Goal: Transaction & Acquisition: Purchase product/service

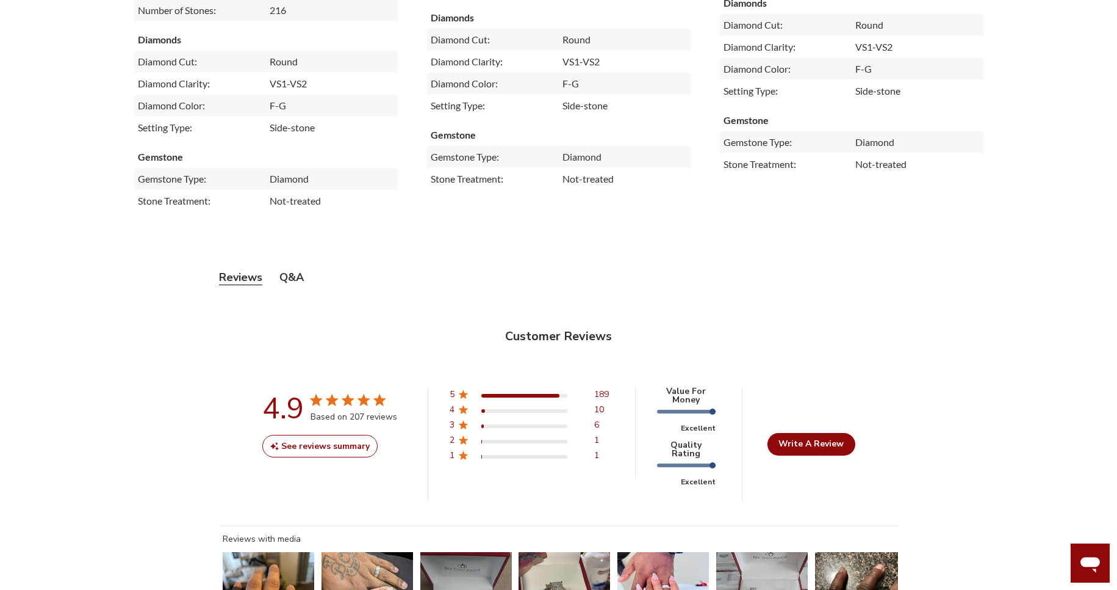
scroll to position [3830, 0]
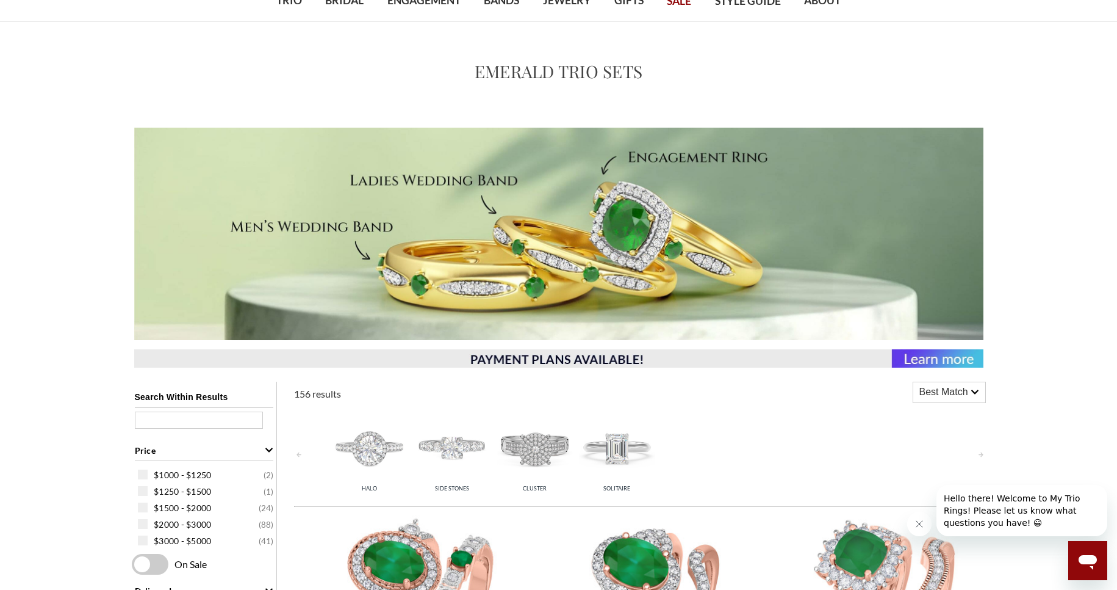
scroll to position [146, 0]
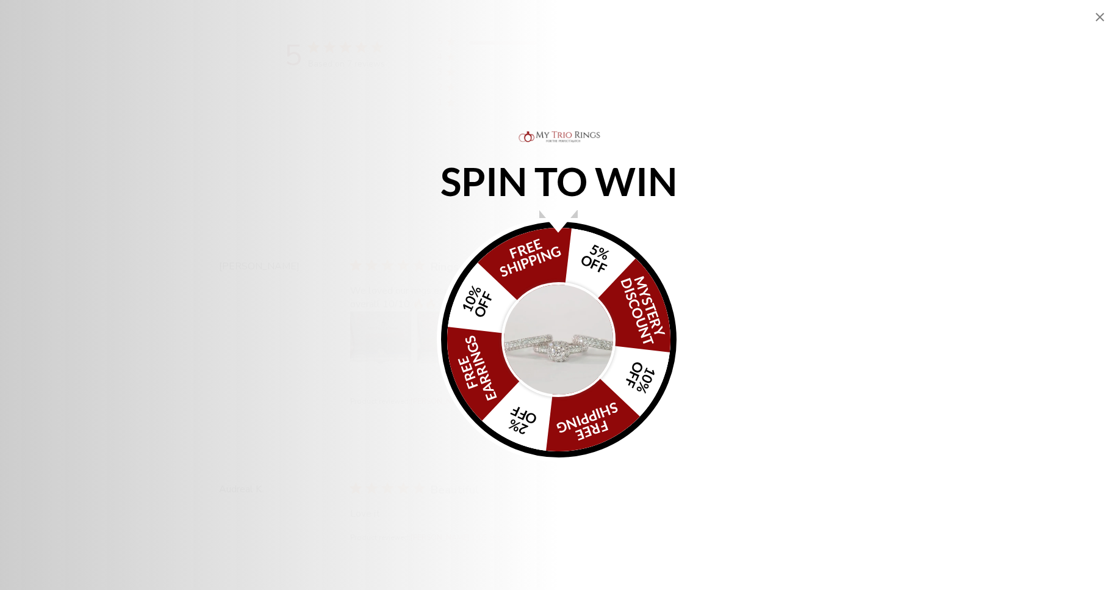
scroll to position [3527, 0]
click at [1099, 15] on icon "Close popup" at bounding box center [1100, 17] width 15 height 15
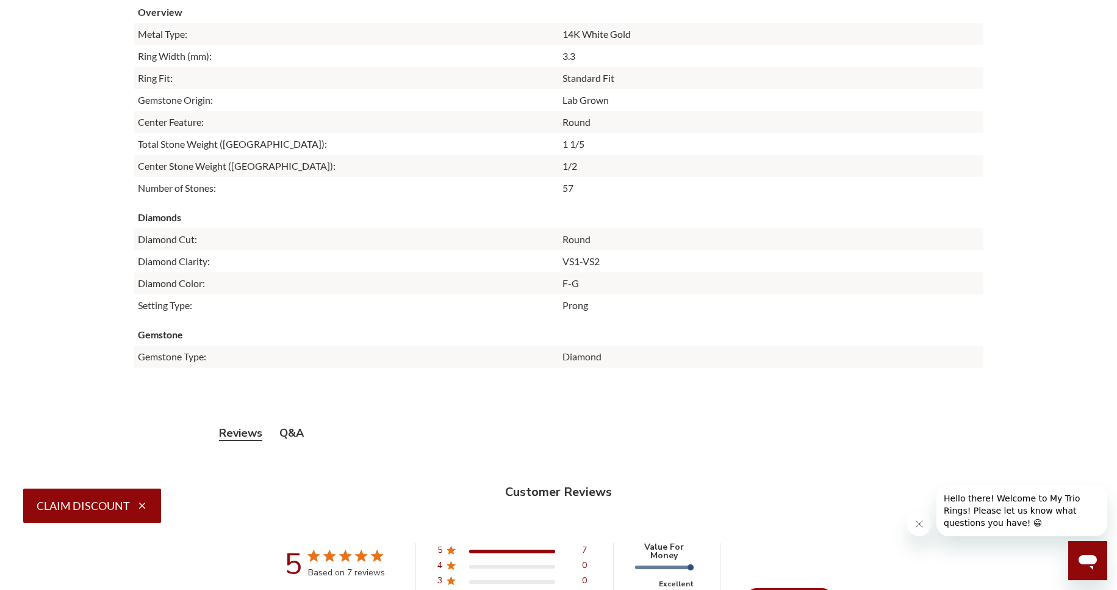
scroll to position [2710, 0]
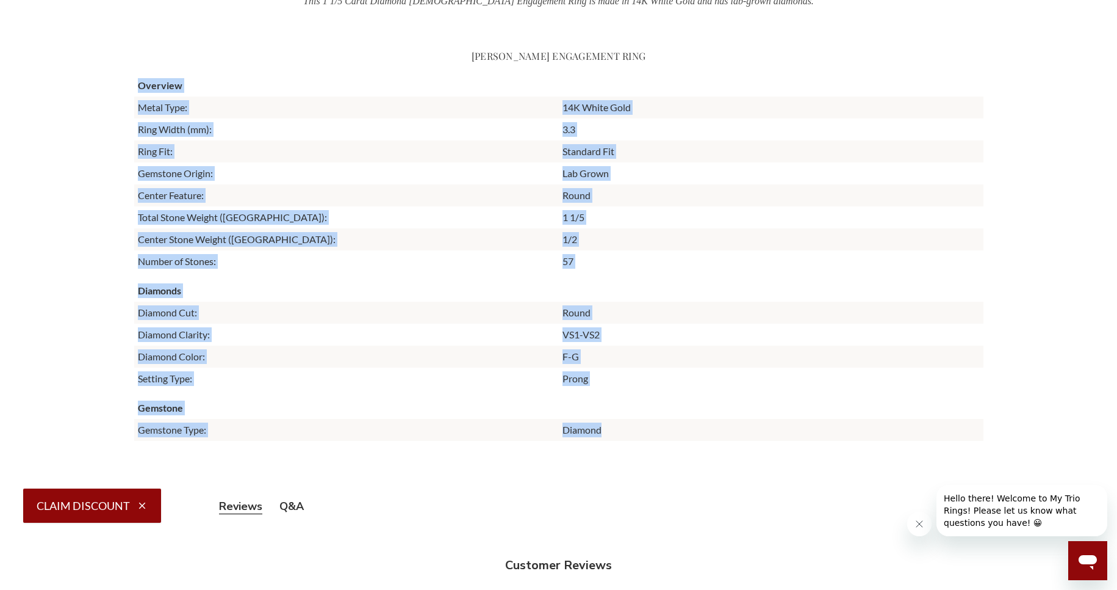
copy div "Overview Metal Type: 14K White Gold Ring Width (mm): 3.3 Ring Fit: Standard Fit…"
drag, startPoint x: 129, startPoint y: 107, endPoint x: 654, endPoint y: 433, distance: 617.3
click at [654, 433] on article "Worry-Free Shopping Lab Grown Gemstones High-quality, lab created gemstones and…" at bounding box center [559, 519] width 869 height 3518
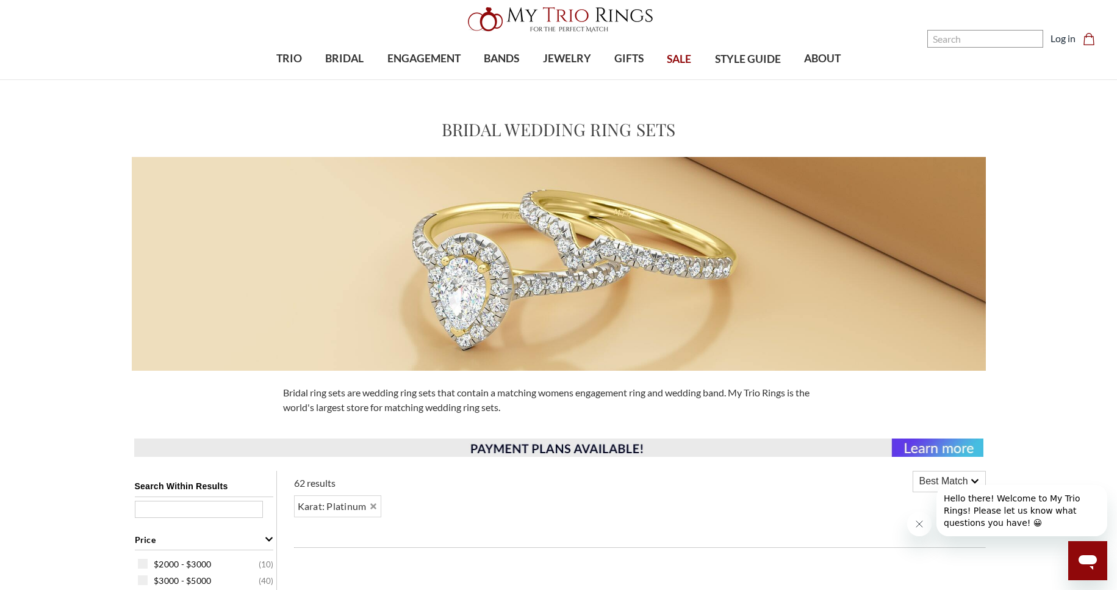
scroll to position [513, 0]
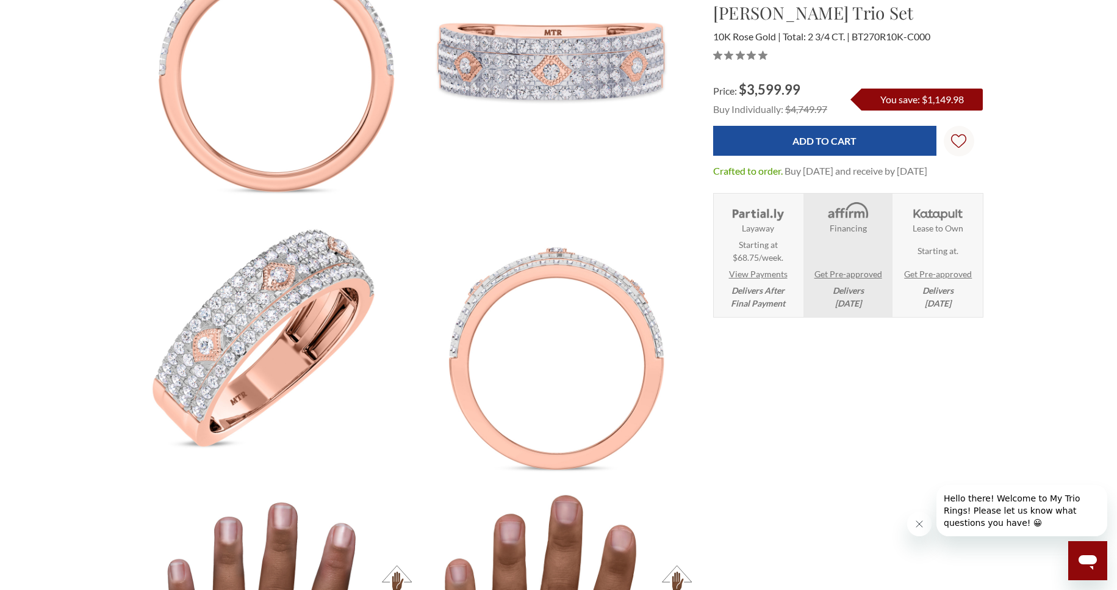
scroll to position [1172, 0]
